Goal: Check status: Check status

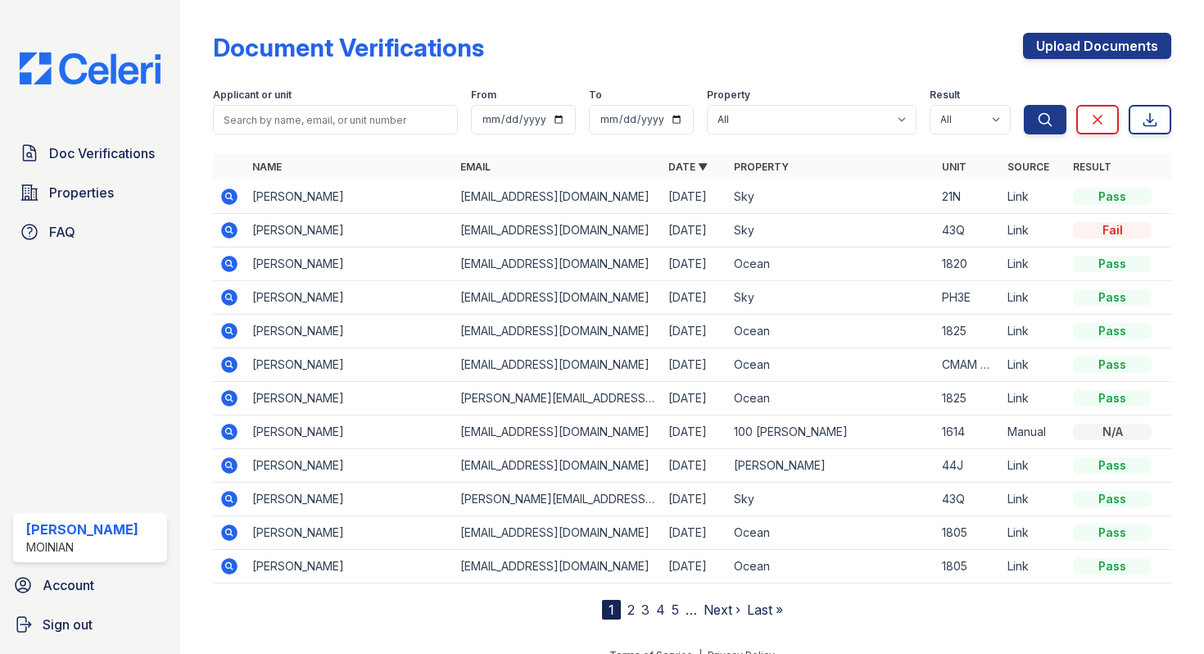
click at [288, 123] on input "search" at bounding box center [335, 119] width 245 height 29
type input "[PERSON_NAME]"
click at [1024, 105] on button "Search" at bounding box center [1045, 119] width 43 height 29
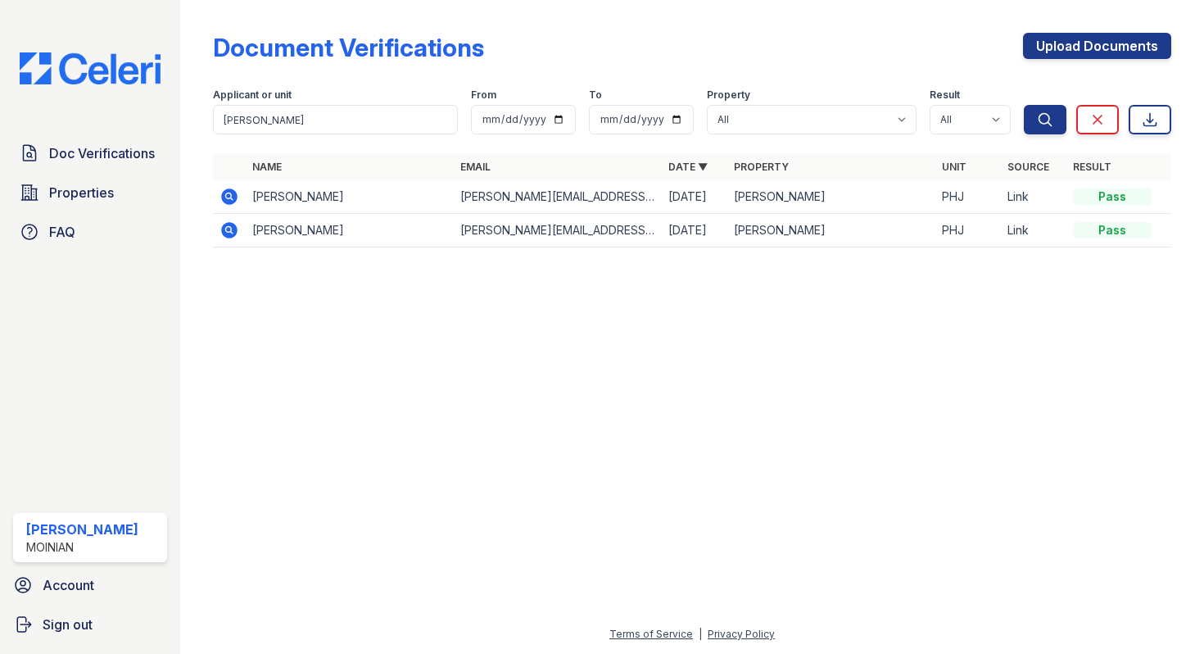
click at [229, 201] on icon at bounding box center [229, 196] width 16 height 16
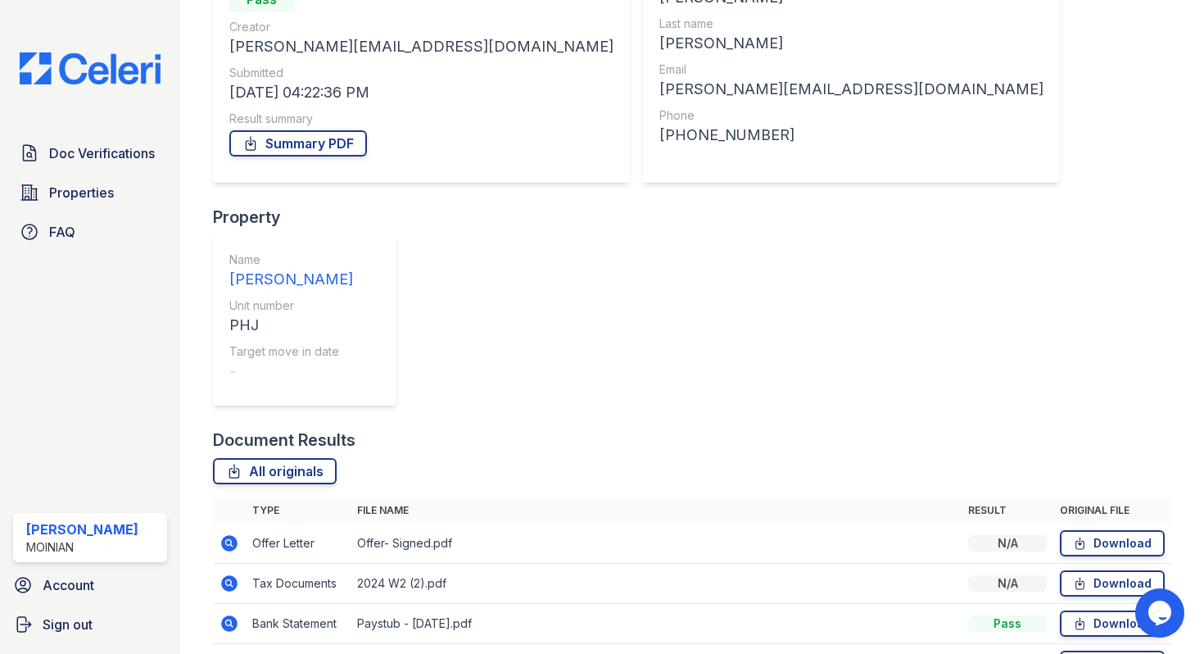
click at [229, 535] on icon at bounding box center [229, 543] width 16 height 16
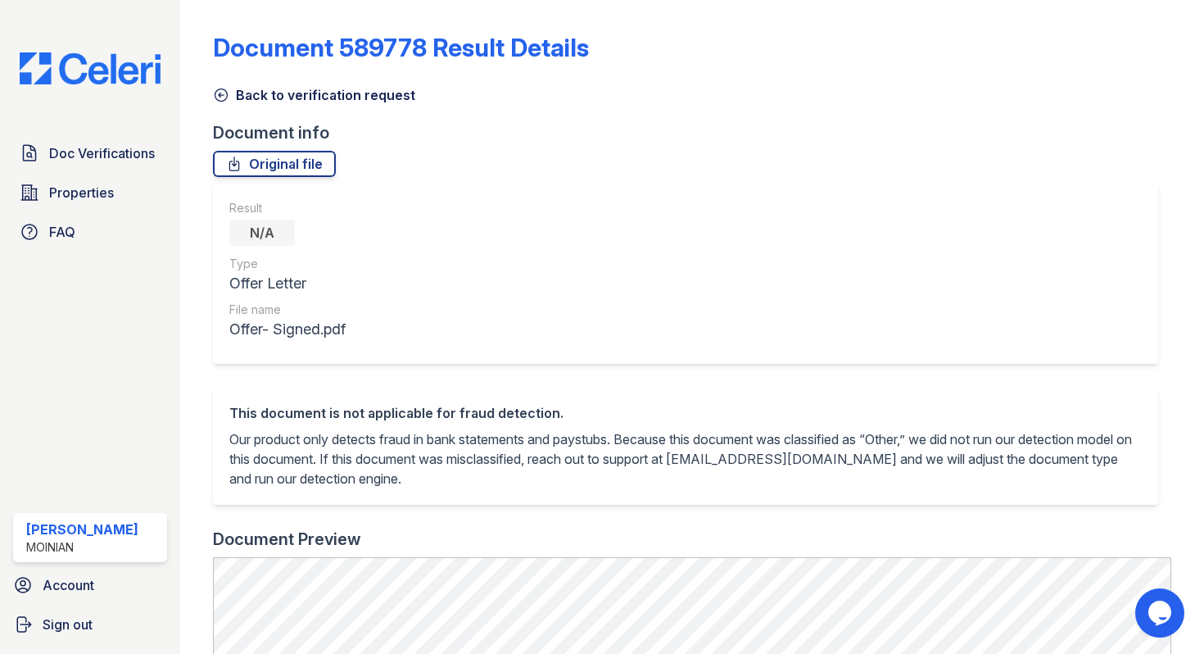
click at [215, 94] on icon at bounding box center [221, 95] width 16 height 16
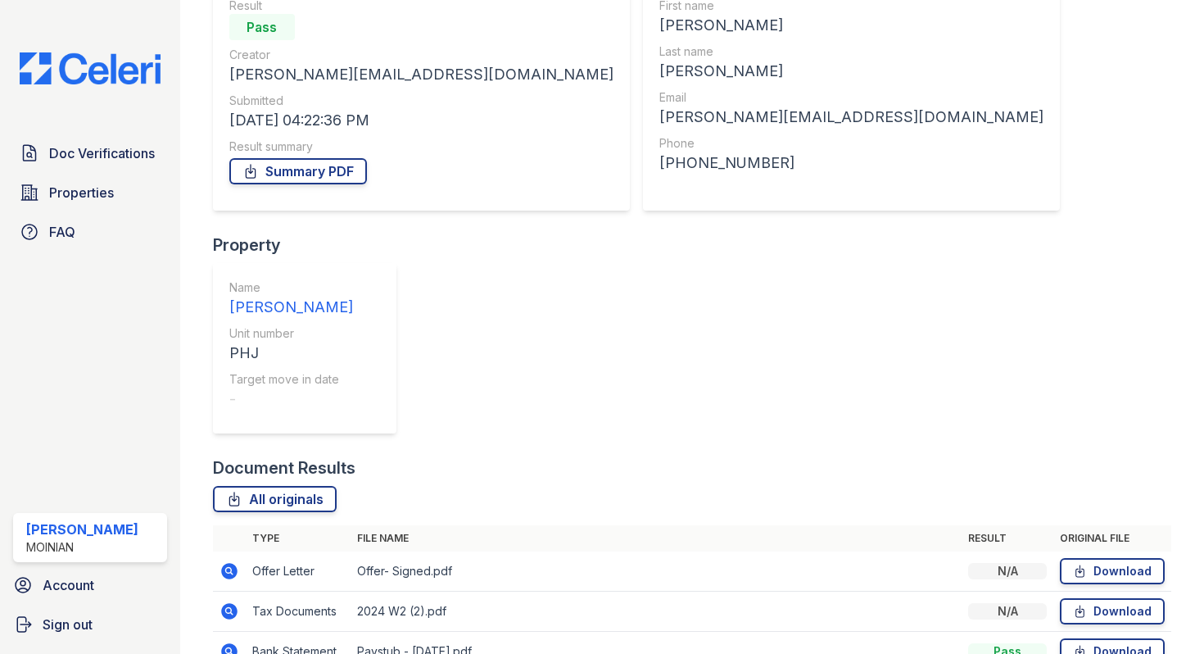
scroll to position [197, 0]
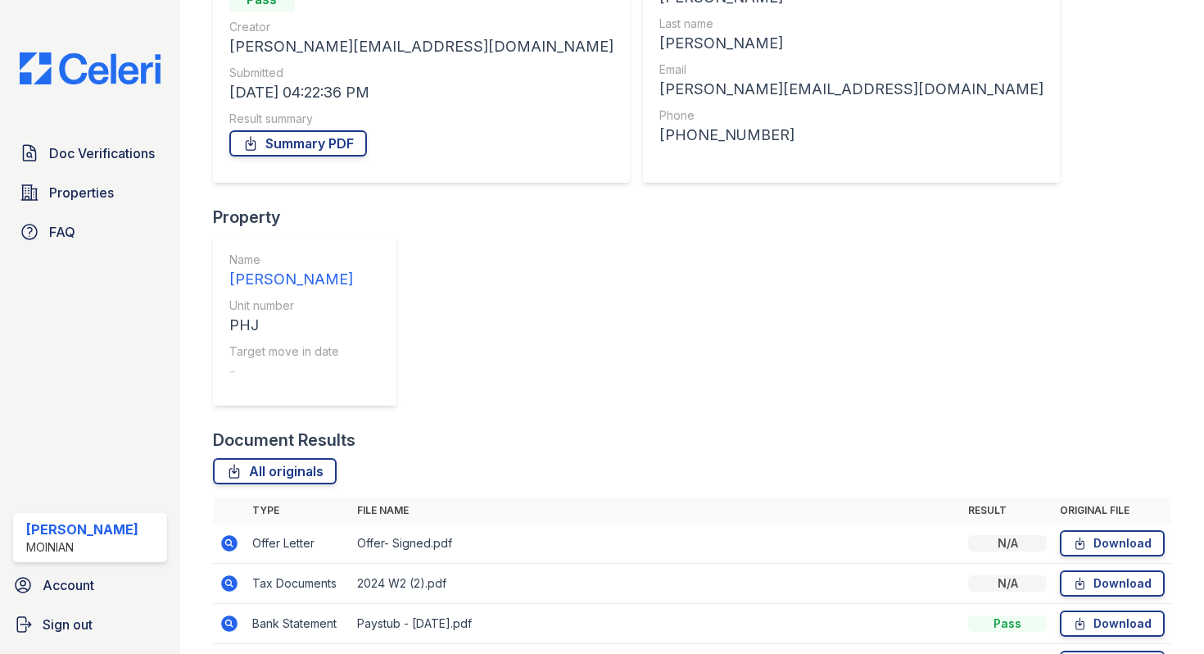
click at [228, 615] on icon at bounding box center [229, 623] width 16 height 16
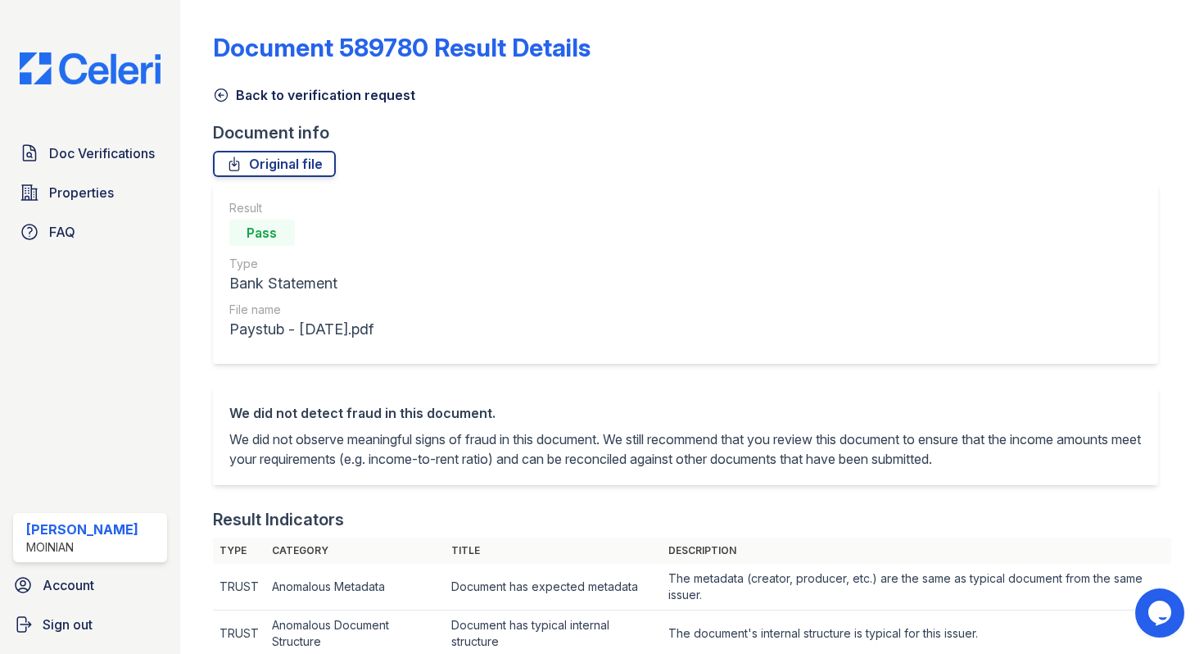
click at [221, 101] on icon at bounding box center [221, 95] width 12 height 12
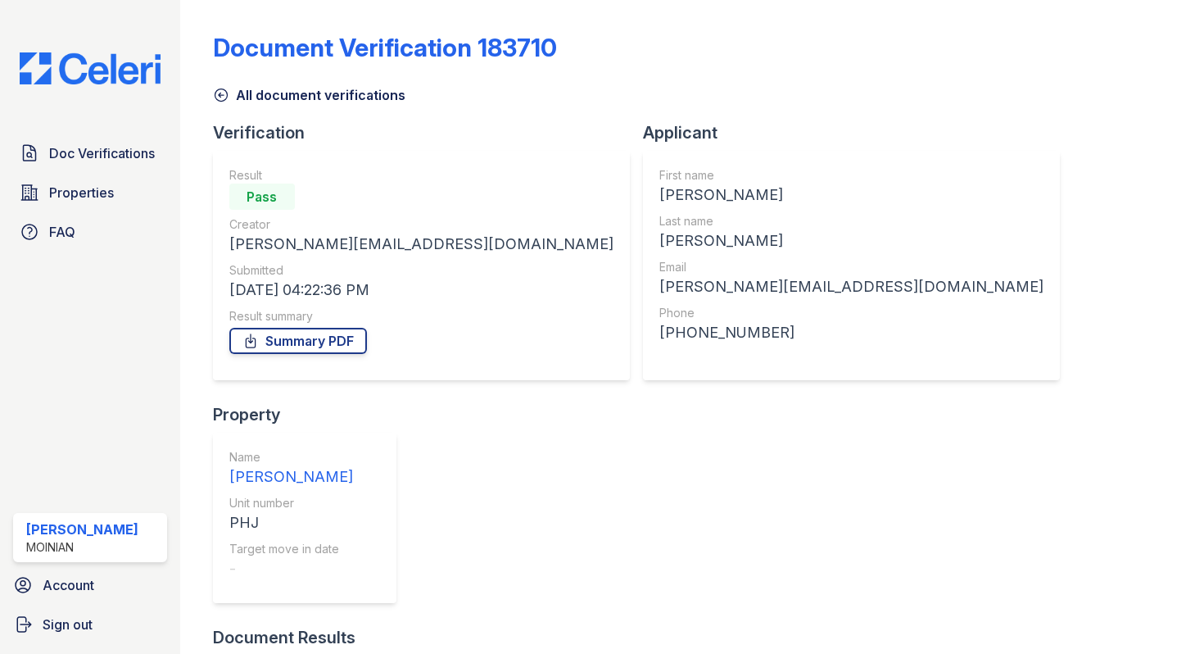
scroll to position [197, 0]
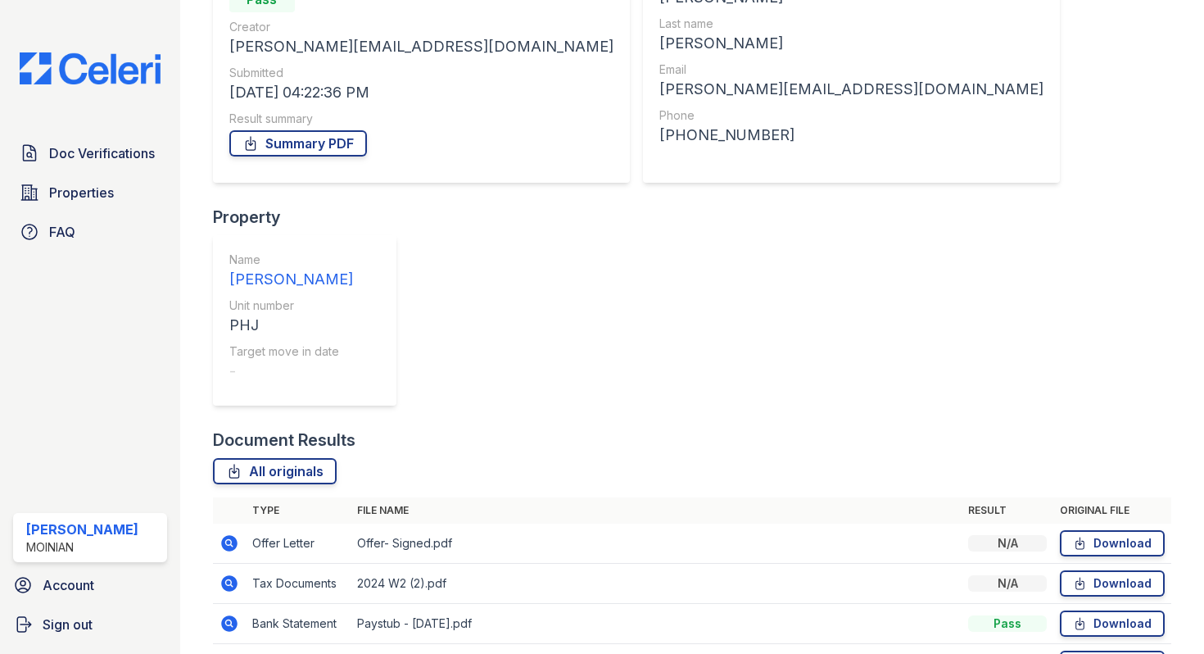
click at [228, 653] on icon at bounding box center [228, 662] width 4 height 4
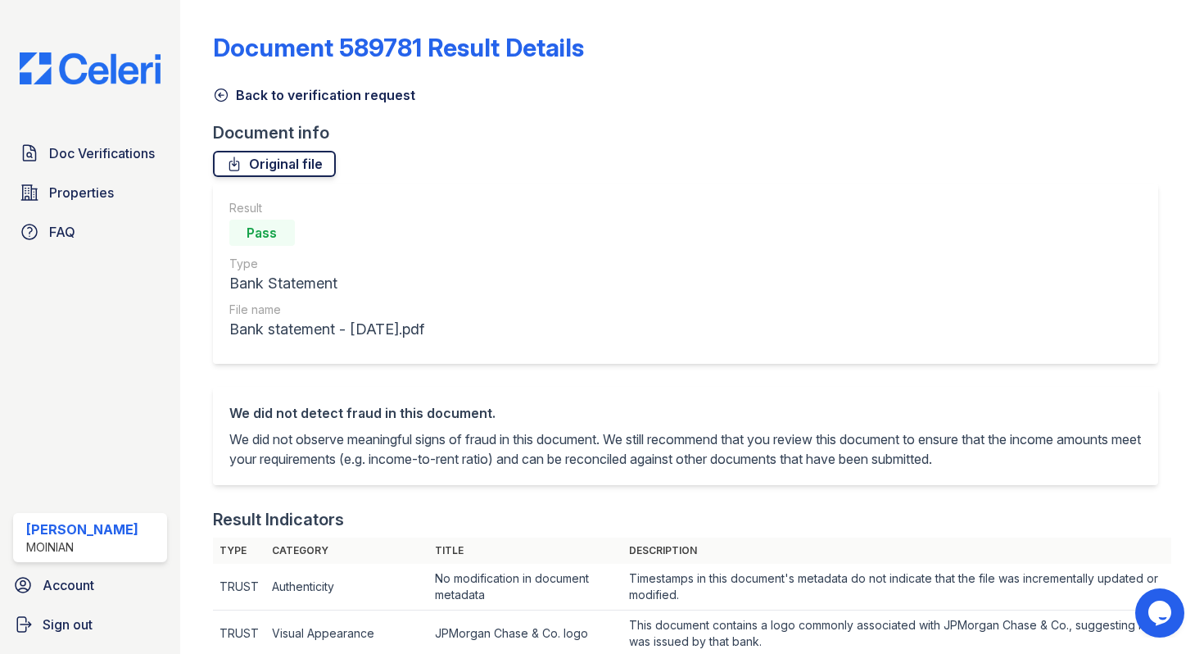
click at [277, 169] on link "Original file" at bounding box center [274, 164] width 123 height 26
click at [220, 97] on icon at bounding box center [221, 95] width 12 height 12
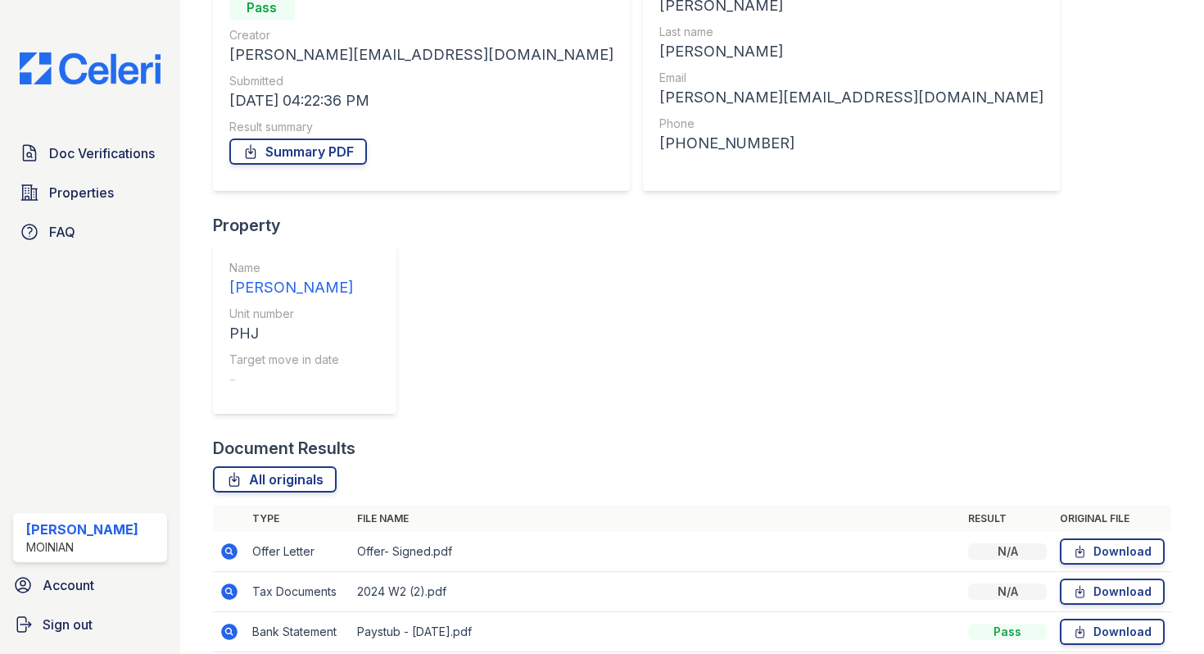
scroll to position [190, 0]
click at [230, 547] on icon at bounding box center [228, 549] width 4 height 4
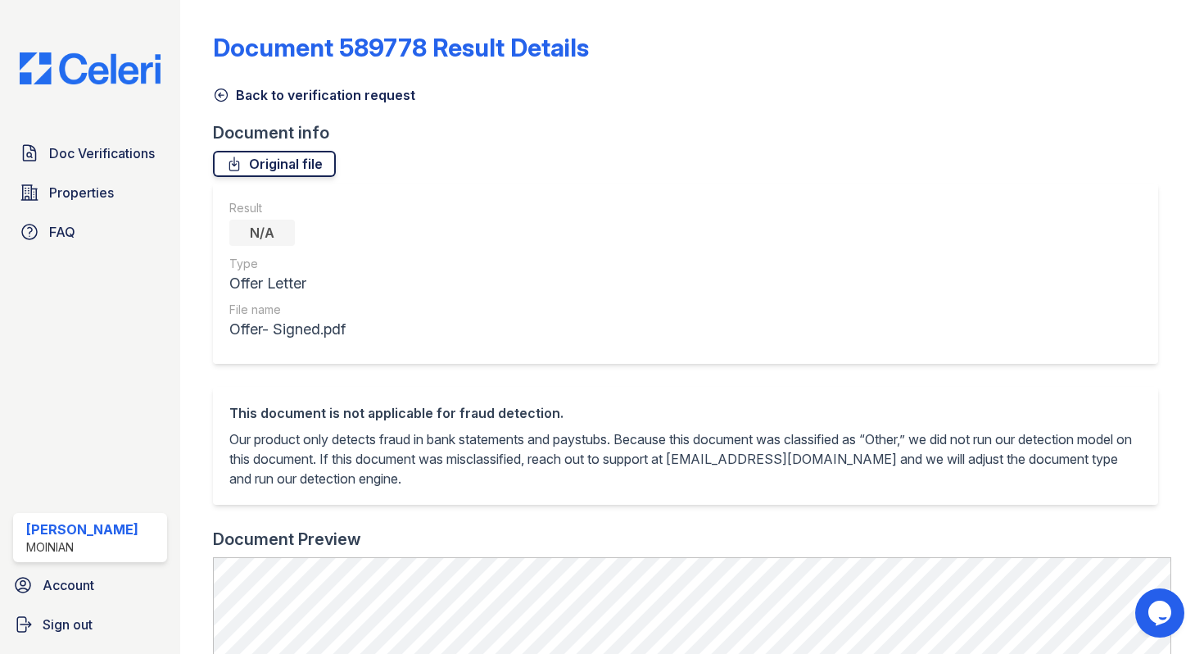
click at [308, 172] on link "Original file" at bounding box center [274, 164] width 123 height 26
click at [221, 96] on icon at bounding box center [221, 95] width 16 height 16
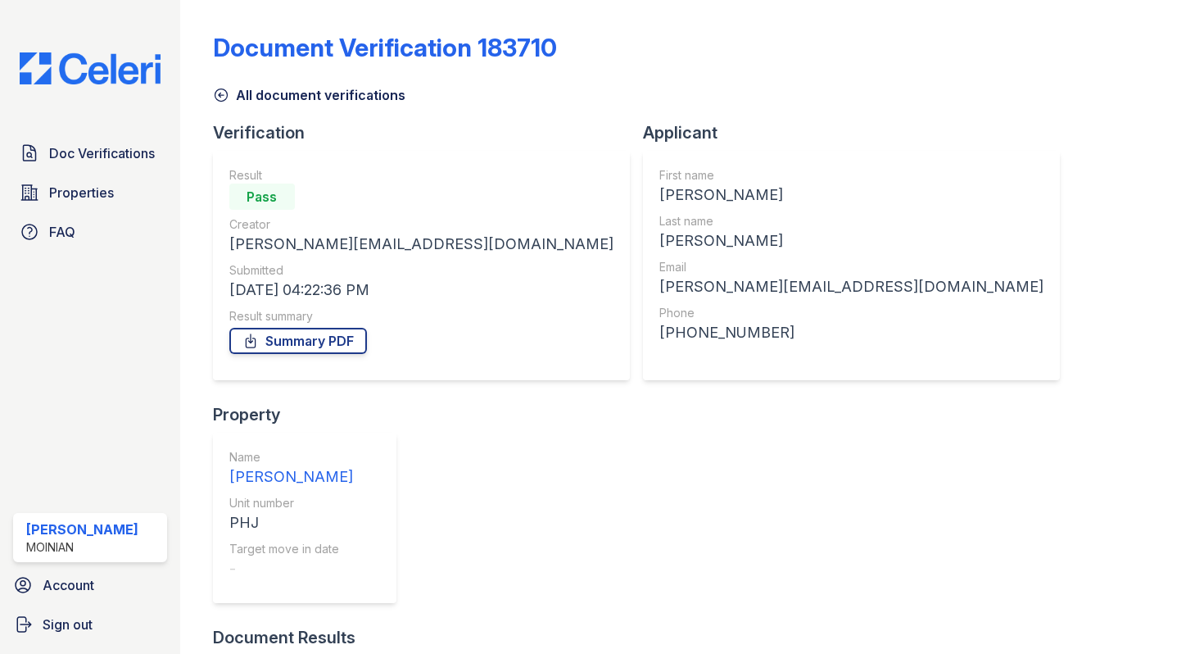
scroll to position [197, 0]
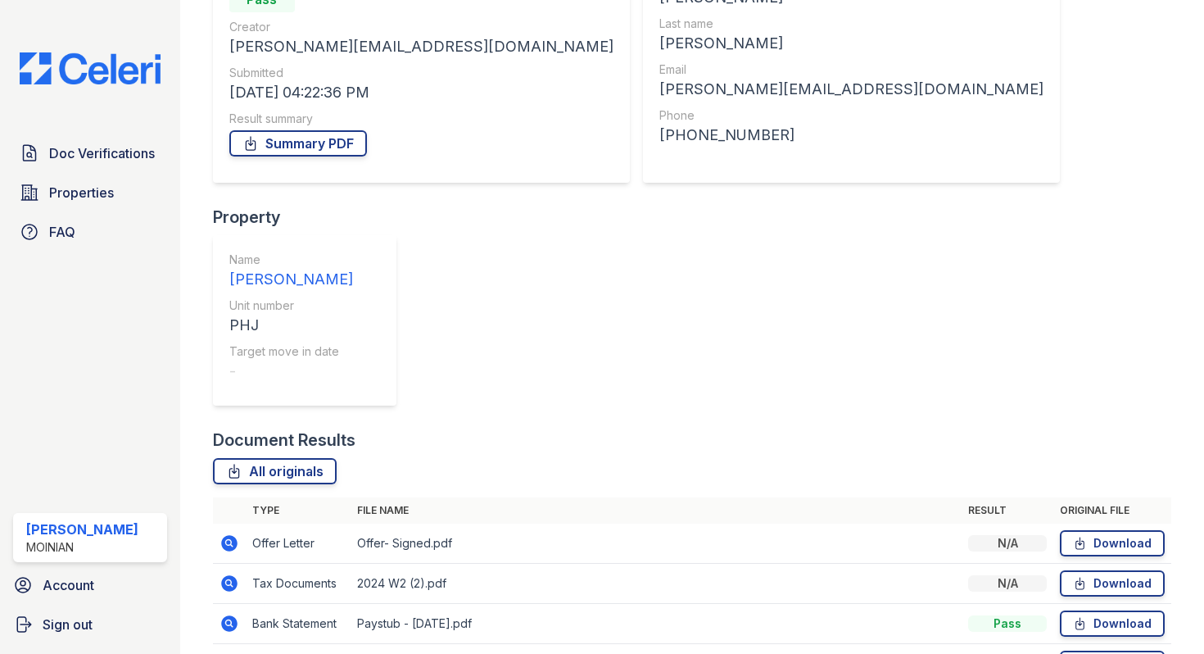
click at [227, 613] on icon at bounding box center [230, 623] width 20 height 20
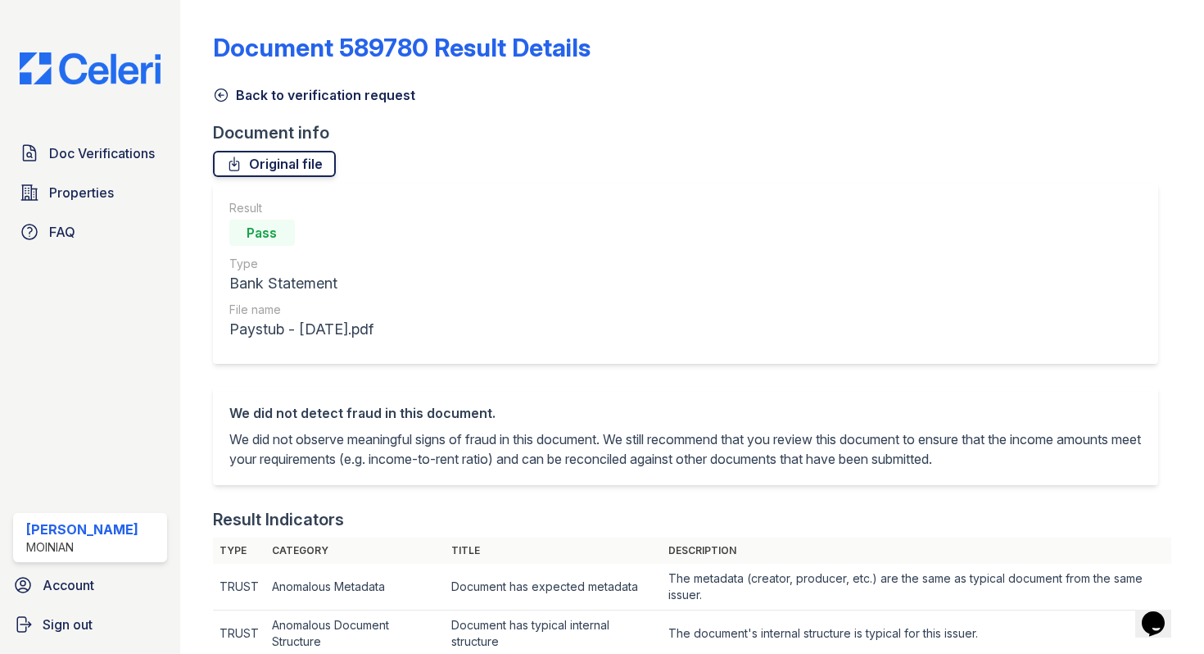
click at [305, 169] on link "Original file" at bounding box center [274, 164] width 123 height 26
click at [217, 92] on icon at bounding box center [221, 95] width 16 height 16
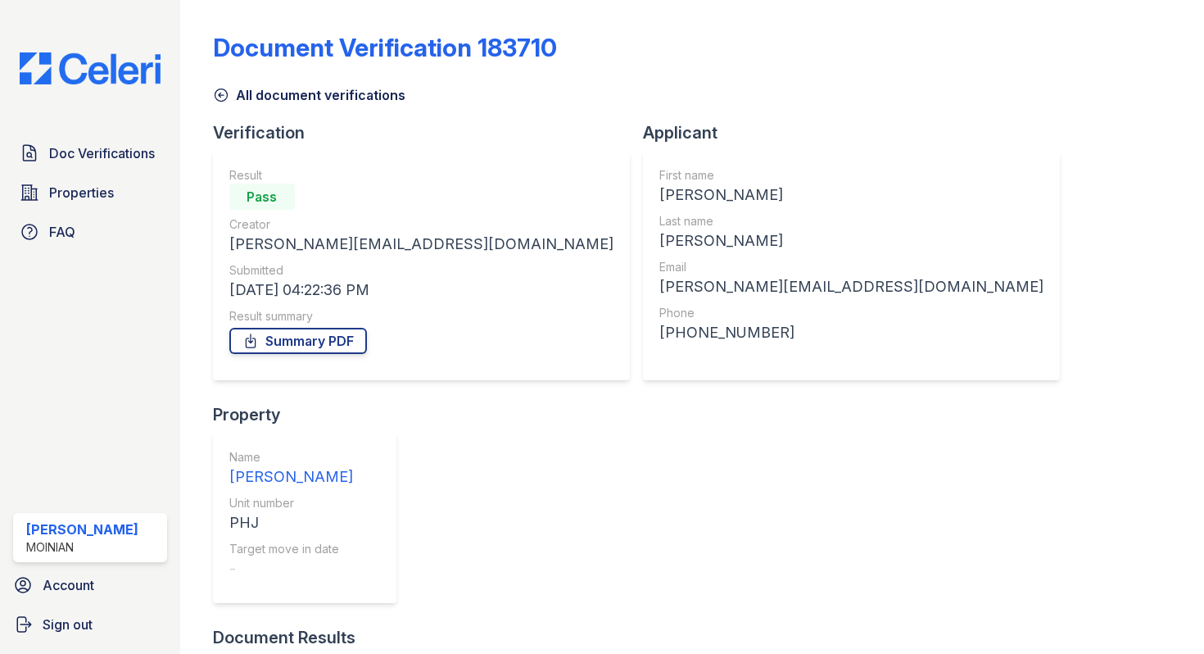
click at [220, 96] on icon at bounding box center [221, 95] width 16 height 16
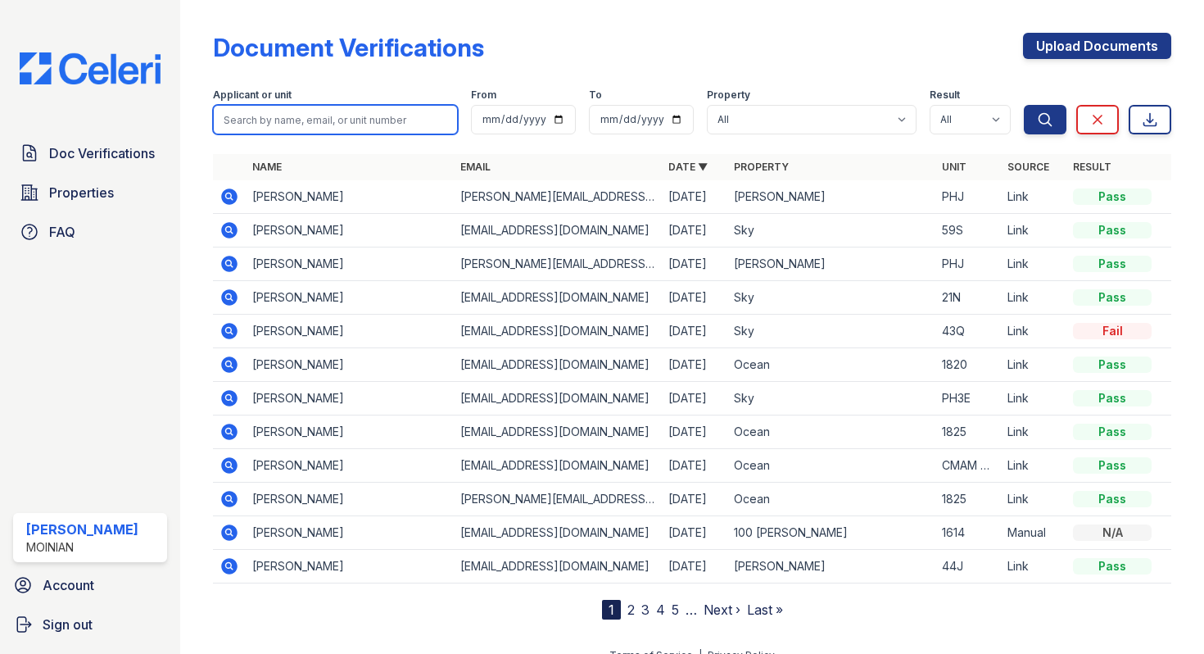
click at [325, 120] on input "search" at bounding box center [335, 119] width 245 height 29
type input "[PERSON_NAME]"
click at [1024, 105] on button "Search" at bounding box center [1045, 119] width 43 height 29
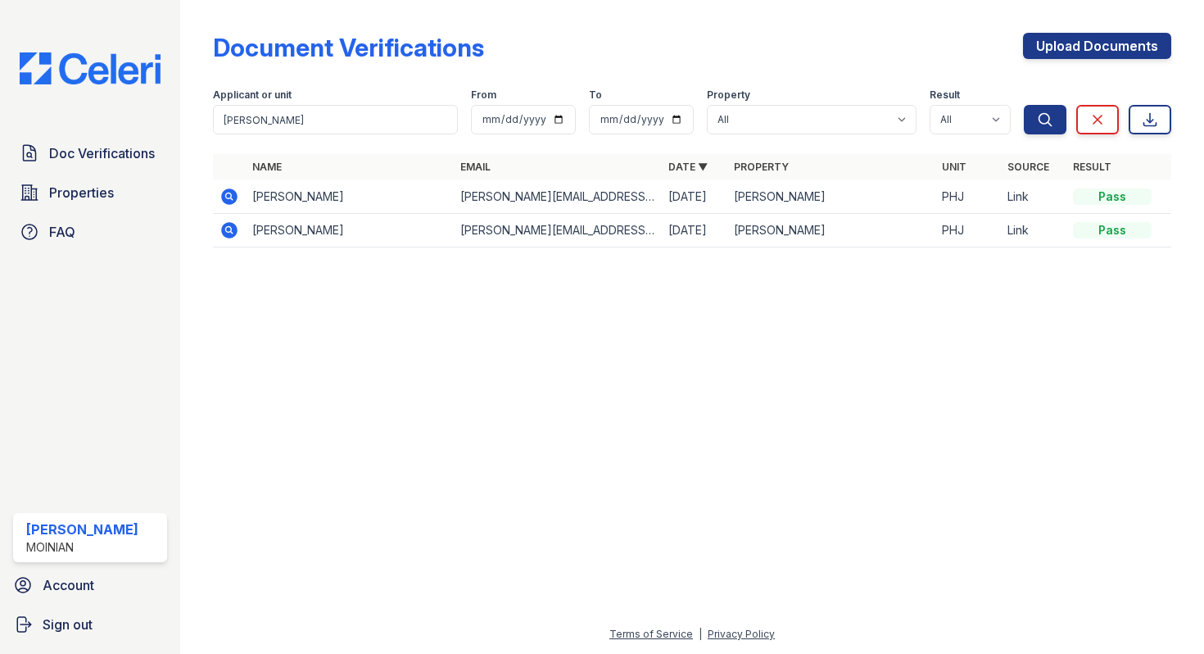
click at [236, 227] on icon at bounding box center [229, 230] width 16 height 16
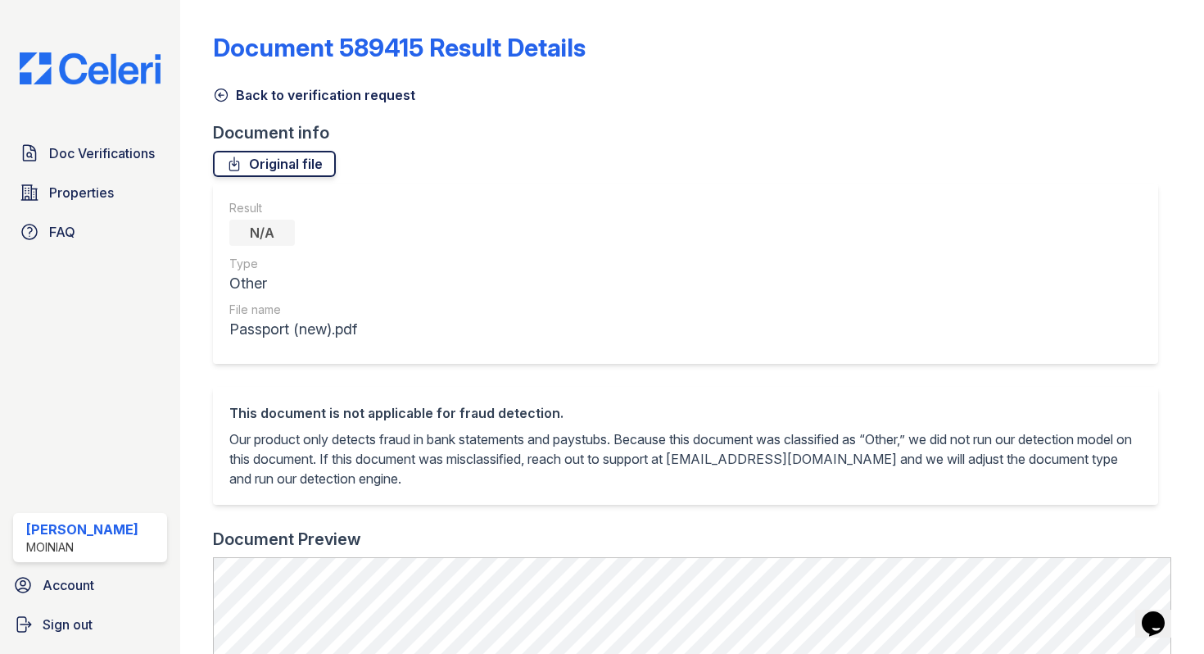
click at [304, 155] on link "Original file" at bounding box center [274, 164] width 123 height 26
